Goal: Find specific page/section: Find specific page/section

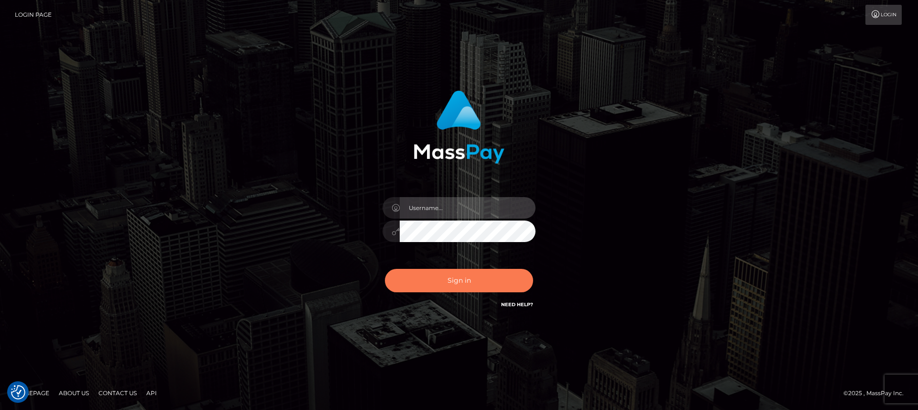
type input "[DOMAIN_NAME]"
click at [425, 281] on button "Sign in" at bounding box center [459, 280] width 148 height 23
type input "nt.es"
click at [465, 277] on button "Sign in" at bounding box center [459, 280] width 148 height 23
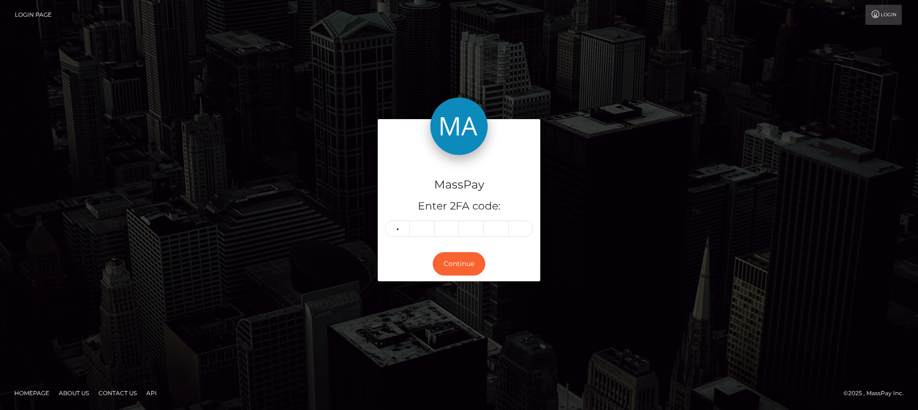
type input "6"
type input "9"
type input "3"
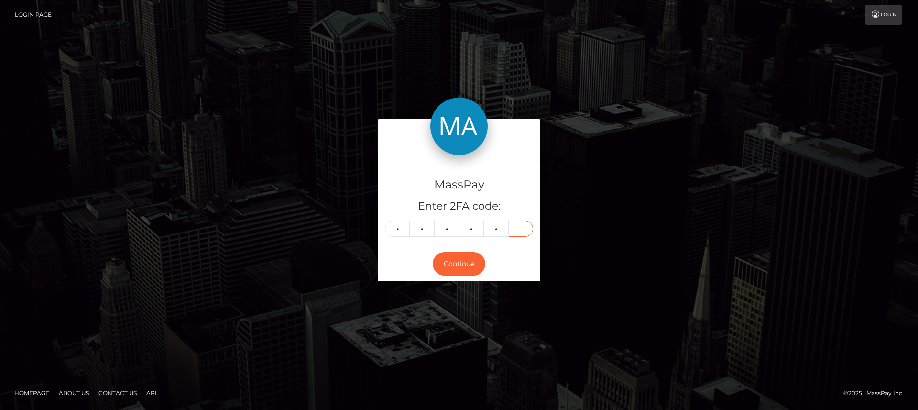
type input "0"
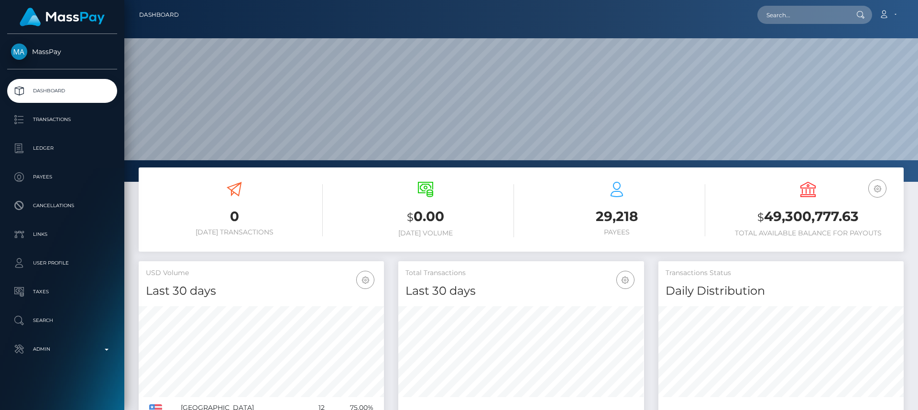
scroll to position [170, 246]
click at [824, 22] on input "text" at bounding box center [802, 15] width 90 height 18
type input "v"
click at [824, 22] on input "text" at bounding box center [802, 15] width 90 height 18
type input "v"
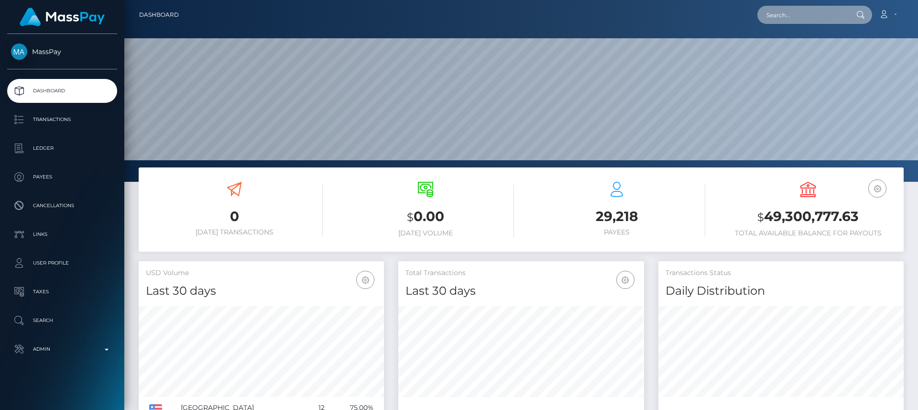
paste input "liyaliu2014@gmail.com"
type input "liyaliu2014@gmail.com"
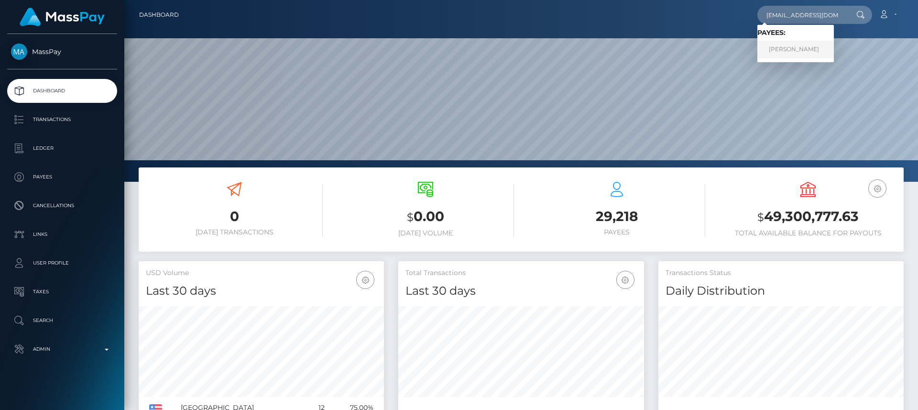
click at [802, 45] on link "Tong Liu" at bounding box center [795, 50] width 76 height 18
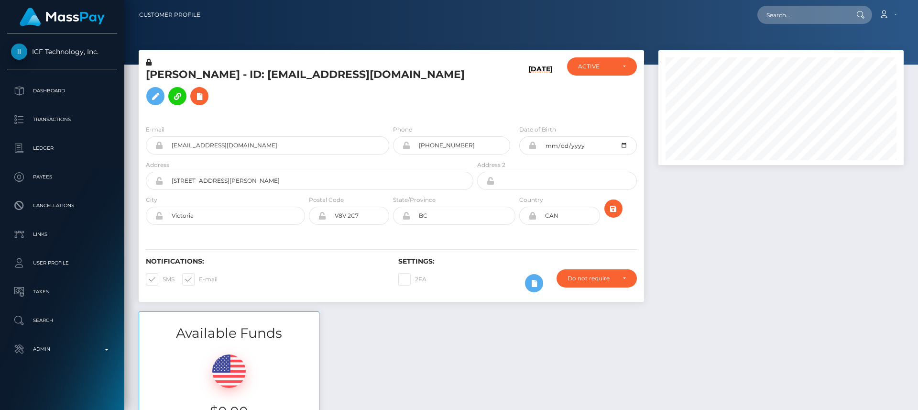
scroll to position [115, 246]
click at [312, 69] on h5 "[PERSON_NAME] - ID: [EMAIL_ADDRESS][DOMAIN_NAME]" at bounding box center [307, 88] width 322 height 43
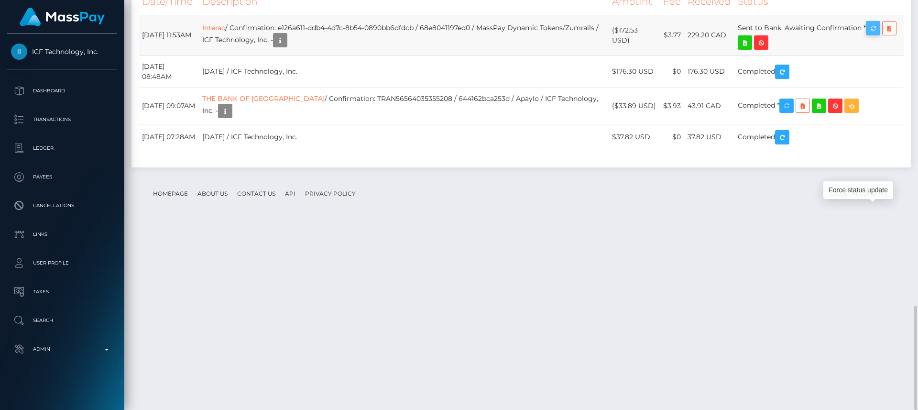
click at [879, 34] on icon "button" at bounding box center [872, 28] width 11 height 12
click at [864, 187] on div "Force status update" at bounding box center [858, 190] width 70 height 18
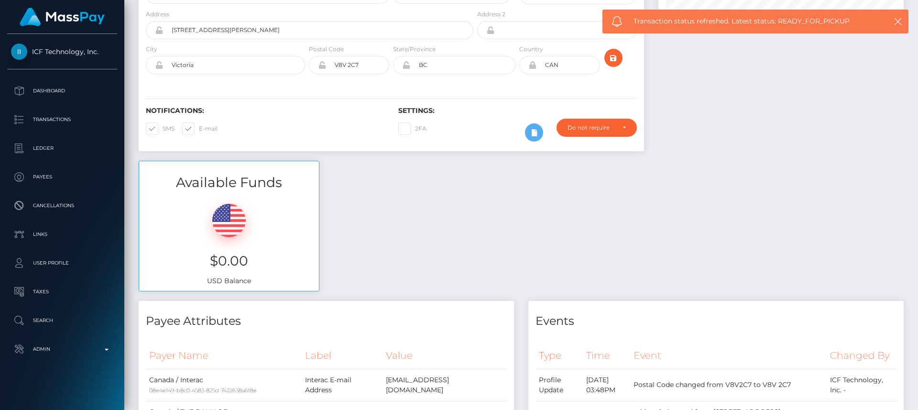
scroll to position [0, 0]
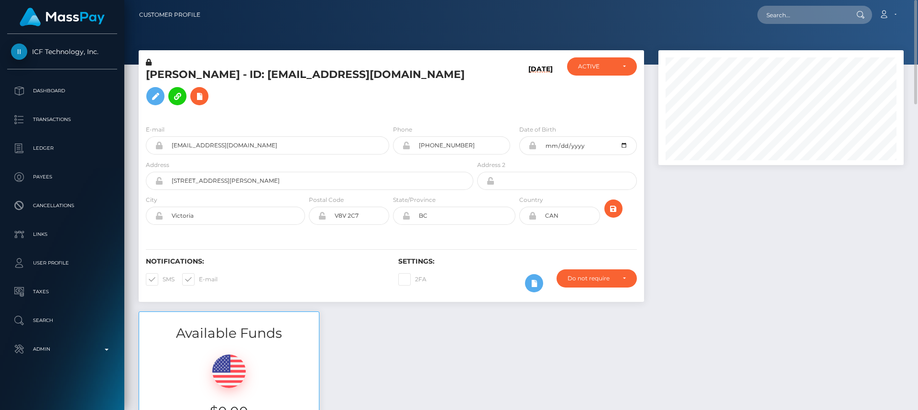
click at [166, 77] on h5 "Tong Liu - ID: liyaliu2014@gmail.com" at bounding box center [307, 88] width 322 height 43
copy h5 "Tong"
click at [764, 17] on input "text" at bounding box center [802, 15] width 90 height 18
paste input "[EMAIL_ADDRESS][DOMAIN_NAME]"
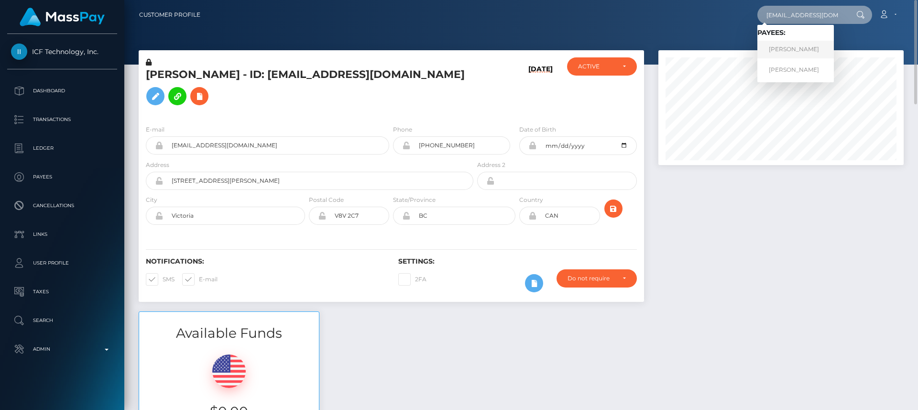
type input "[EMAIL_ADDRESS][DOMAIN_NAME]"
click at [788, 52] on link "Michael Jara" at bounding box center [795, 50] width 76 height 18
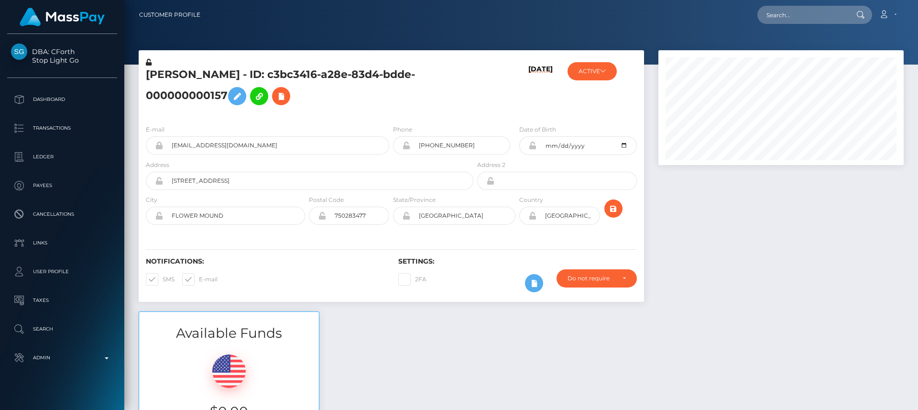
scroll to position [115, 246]
click at [164, 75] on h5 "[PERSON_NAME] - ID: c3bc3416-a28e-83d4-bdde-000000000157" at bounding box center [307, 88] width 322 height 43
copy h5 "[PERSON_NAME]"
drag, startPoint x: 51, startPoint y: 43, endPoint x: 80, endPoint y: 61, distance: 34.2
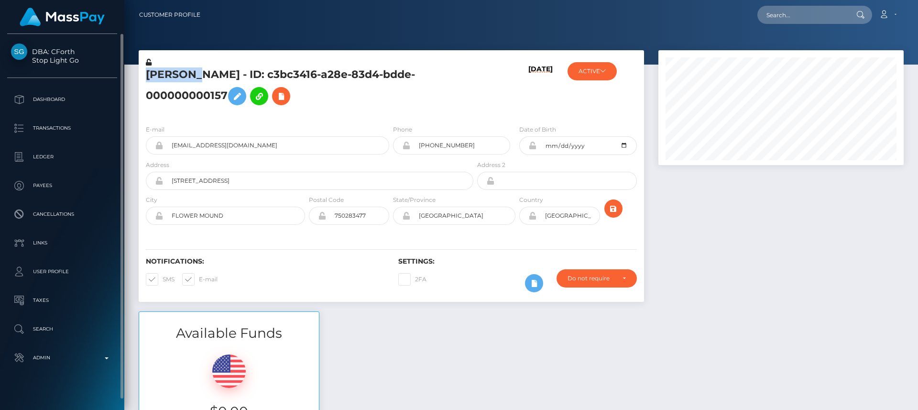
click at [80, 61] on div "DBA: CForth Stop Light Go Dashboard Transactions Ledger Payees Links" at bounding box center [62, 221] width 124 height 374
copy span "CForth Stop Light Go"
click at [814, 26] on nav "Customer Profile Loading... Loading... Account" at bounding box center [521, 15] width 794 height 30
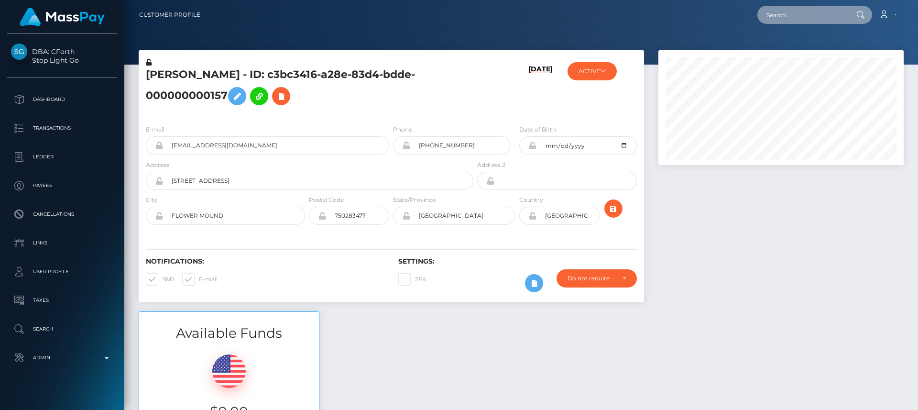
click at [803, 11] on input "text" at bounding box center [802, 15] width 90 height 18
paste input "[PERSON_NAME][EMAIL_ADDRESS][DOMAIN_NAME]"
type input "[PERSON_NAME][EMAIL_ADDRESS][DOMAIN_NAME]"
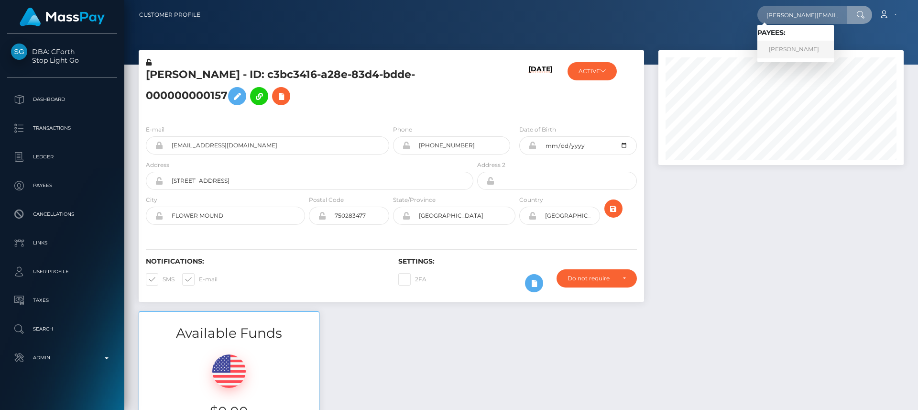
click at [811, 50] on link "Lena Irsic" at bounding box center [795, 50] width 76 height 18
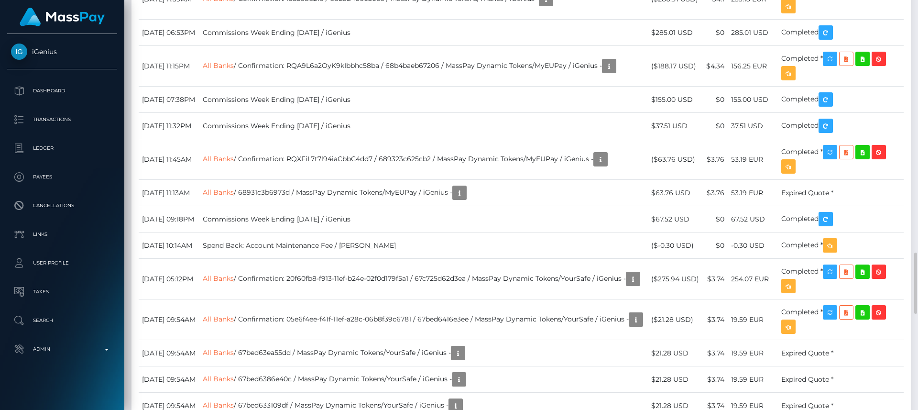
scroll to position [1694, 0]
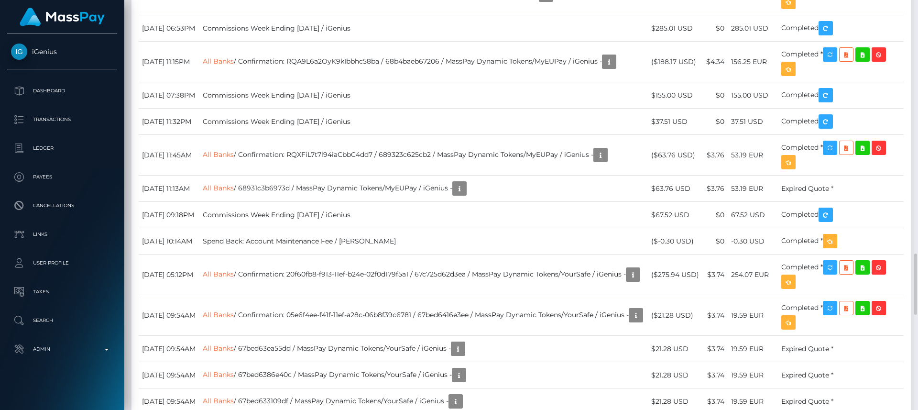
drag, startPoint x: 140, startPoint y: 181, endPoint x: 265, endPoint y: 195, distance: 126.5
click at [133, 200] on div "Date/Time Description Amount Fee Received Status All Banks Bank Wire All Banks" at bounding box center [520, 173] width 779 height 931
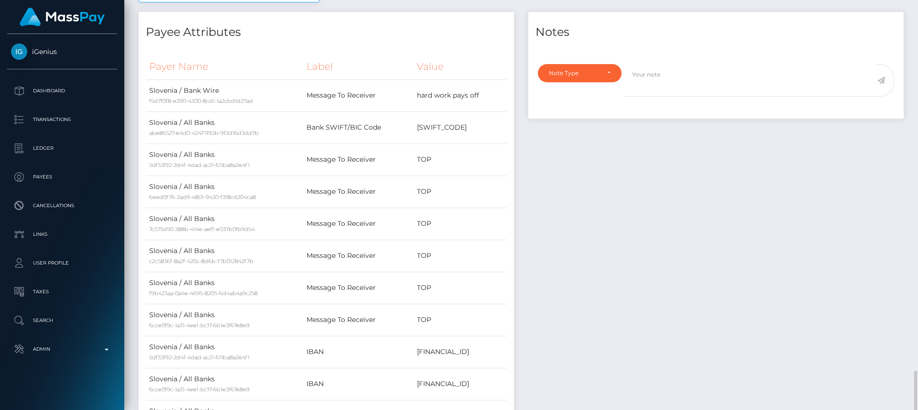
scroll to position [0, 0]
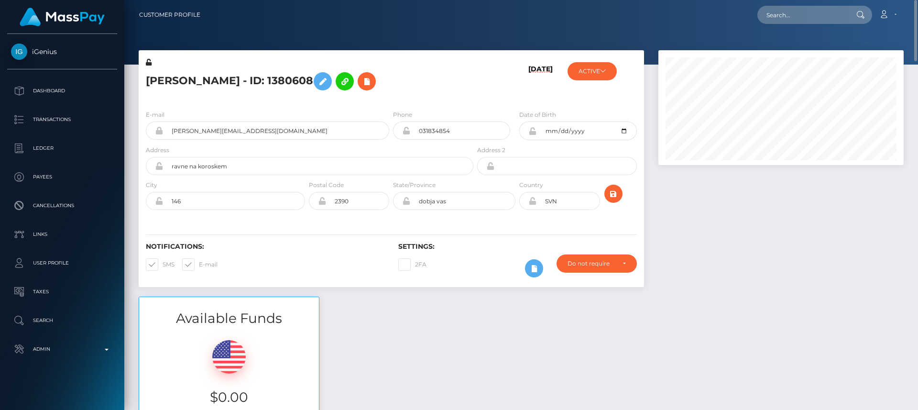
click at [153, 80] on h5 "[PERSON_NAME] - ID: 1380608" at bounding box center [307, 81] width 322 height 28
copy h5 "[PERSON_NAME]"
click at [399, 344] on div "Available Funds $0.00 USD Balance" at bounding box center [520, 366] width 779 height 141
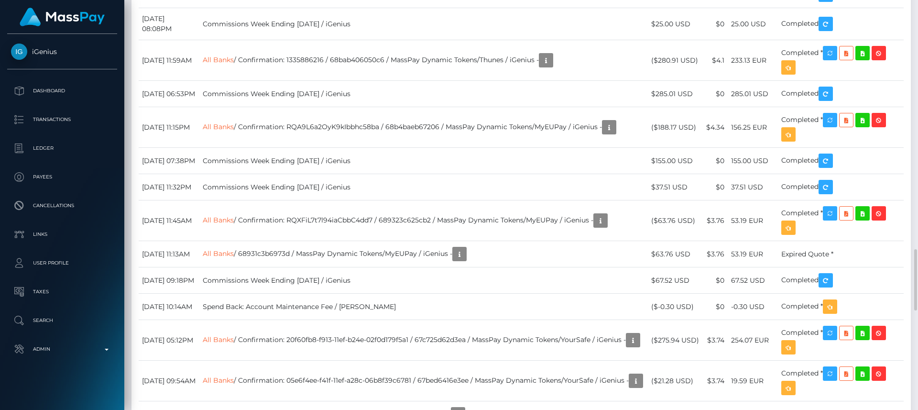
scroll to position [1634, 0]
